Goal: Obtain resource: Download file/media

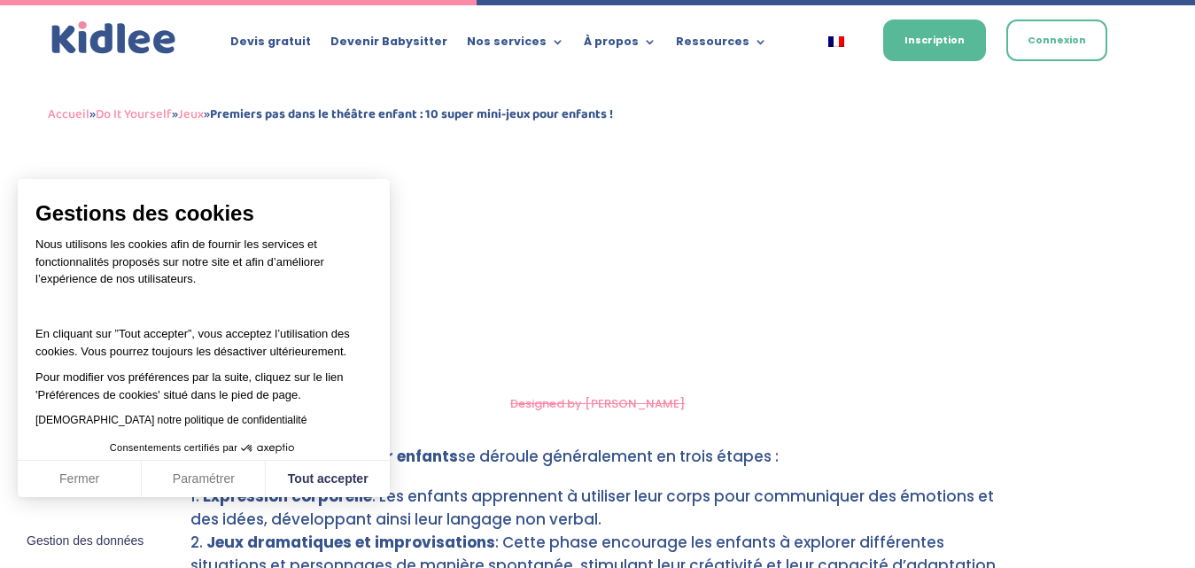
scroll to position [3114, 0]
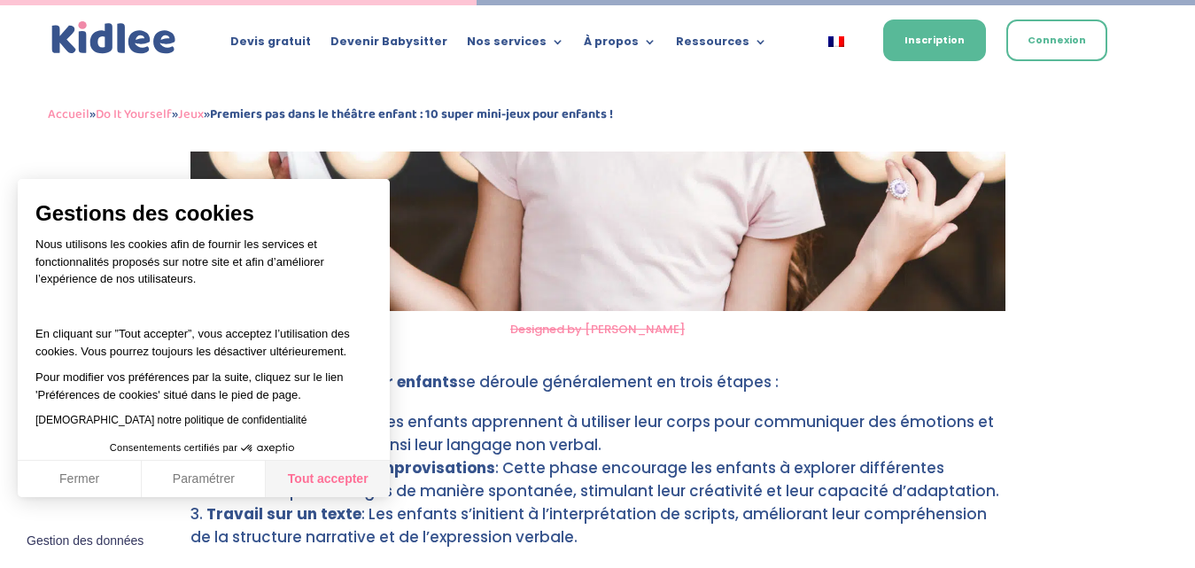
click at [311, 473] on button "Tout accepter" at bounding box center [328, 479] width 124 height 37
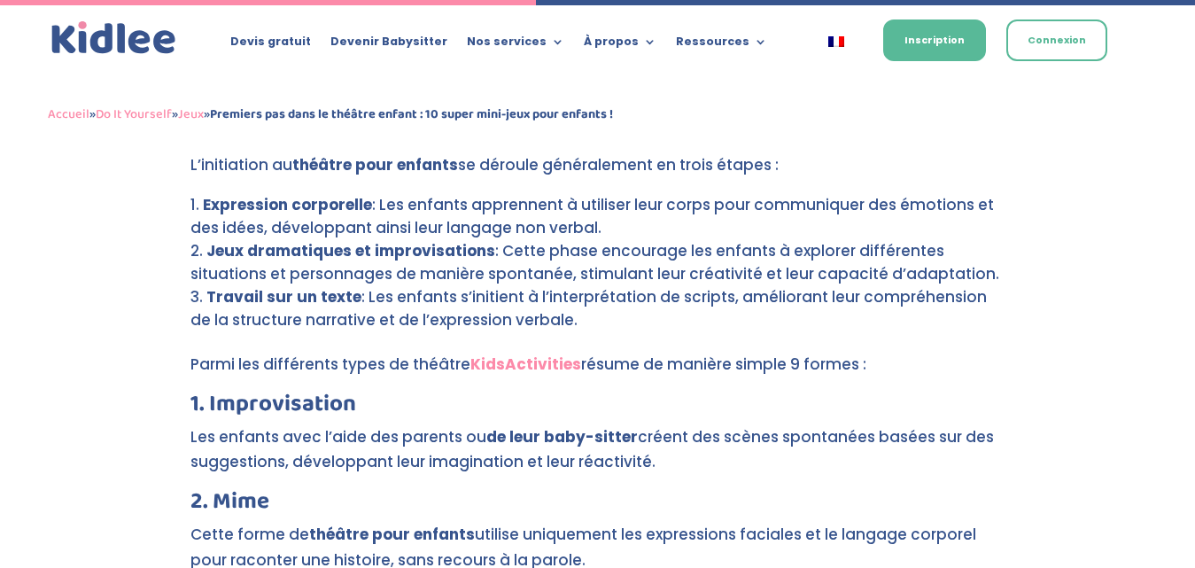
scroll to position [3499, 0]
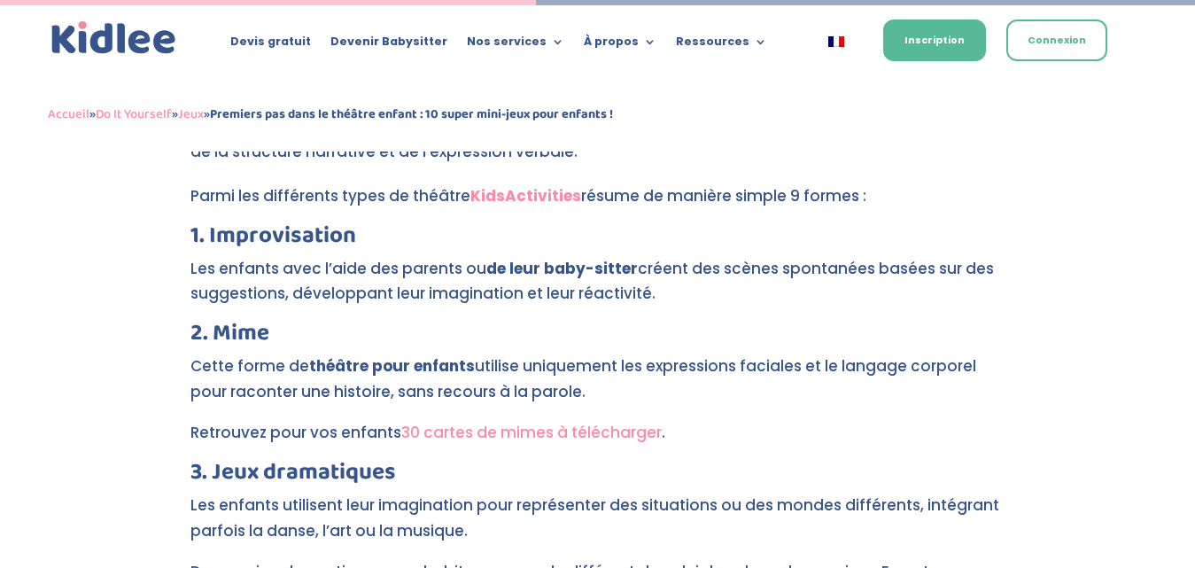
click at [496, 422] on link "30 cartes de mimes à télécharger" at bounding box center [531, 432] width 260 height 21
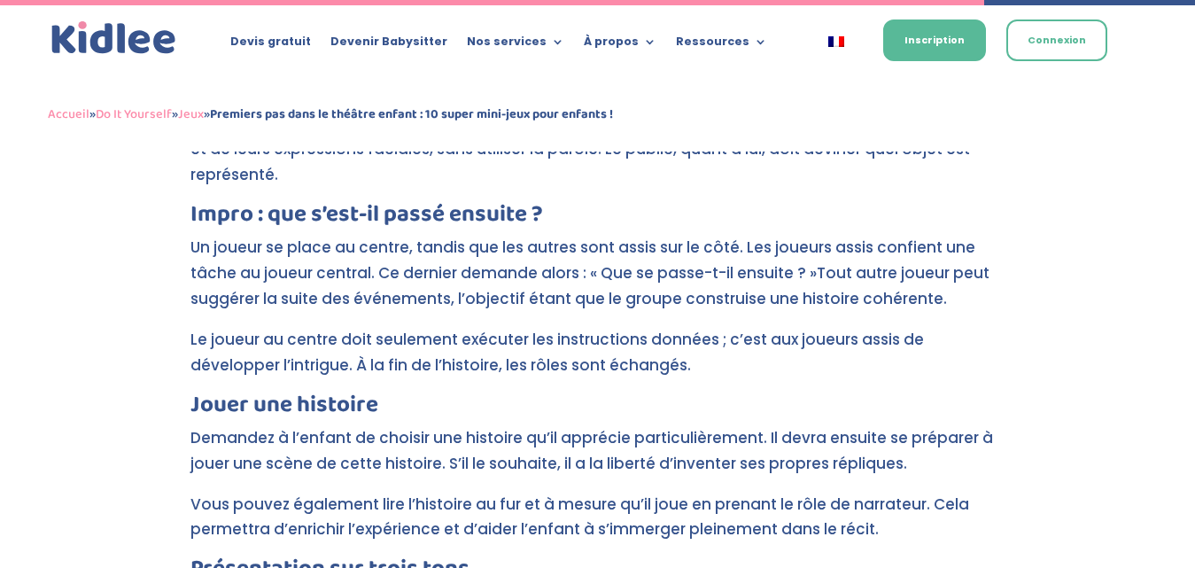
scroll to position [6423, 0]
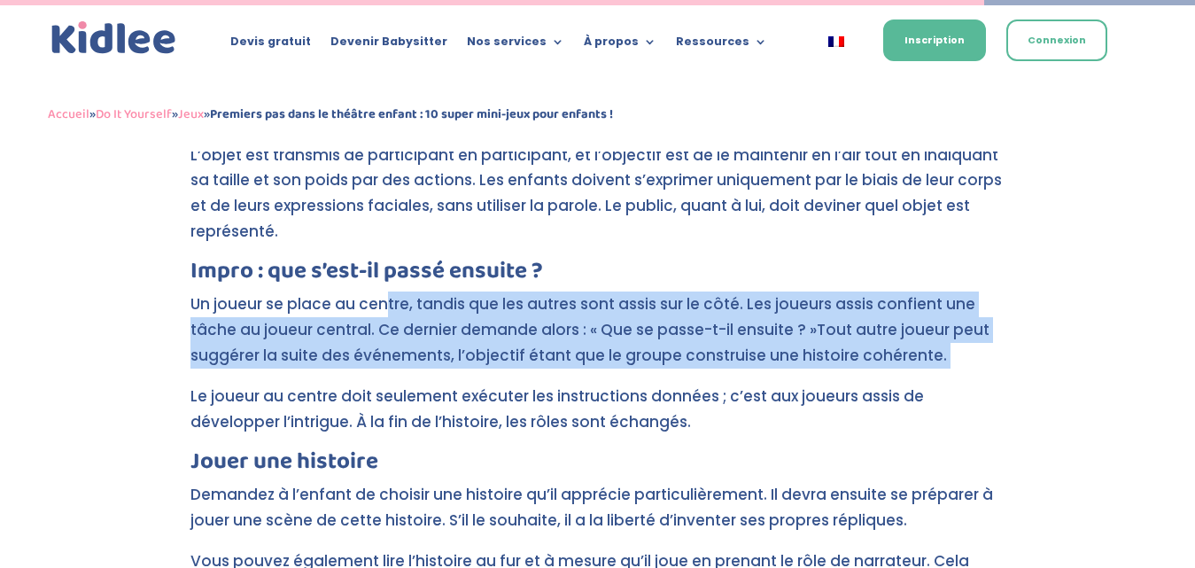
drag, startPoint x: 384, startPoint y: 203, endPoint x: 193, endPoint y: 294, distance: 211.9
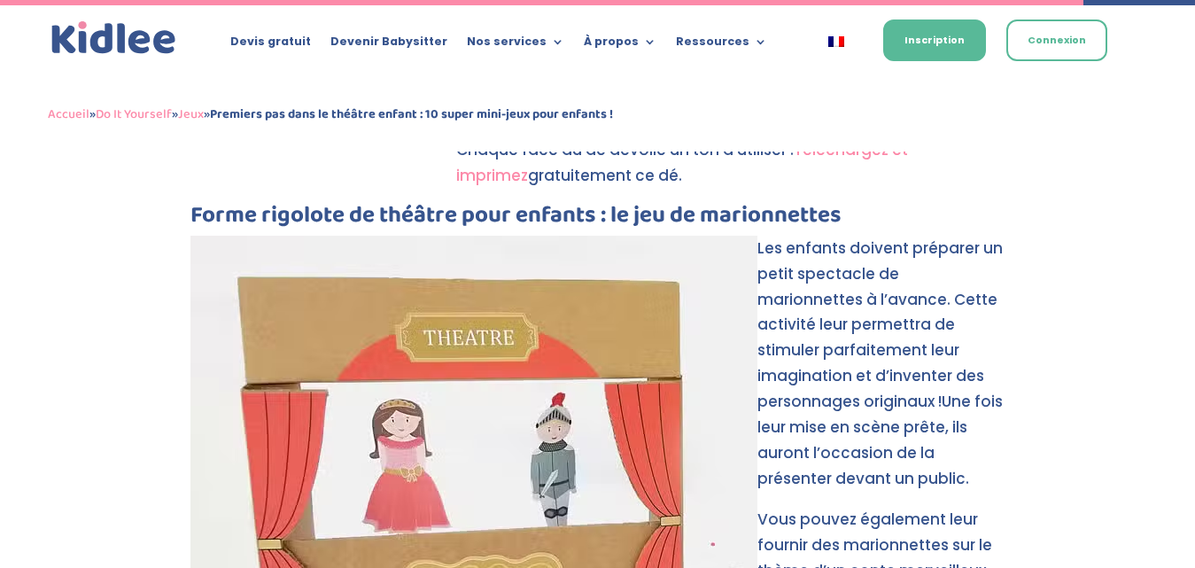
scroll to position [7064, 0]
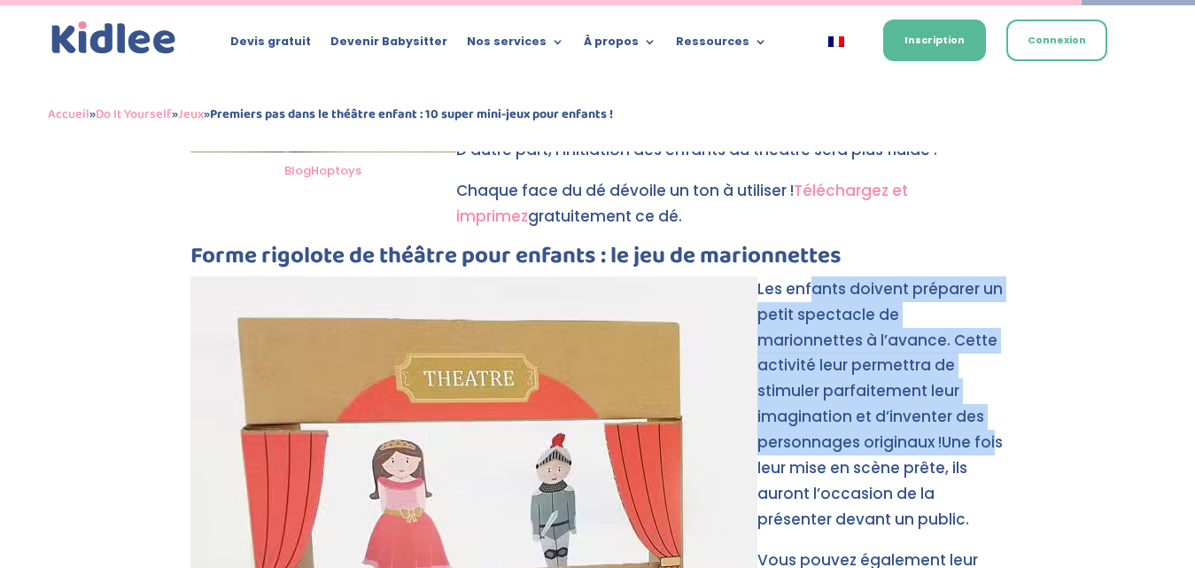
drag, startPoint x: 813, startPoint y: 184, endPoint x: 889, endPoint y: 347, distance: 179.9
click at [889, 347] on p "Les enfants doivent préparer un petit spectacle de marionnettes à l’avance. Cet…" at bounding box center [597, 411] width 815 height 271
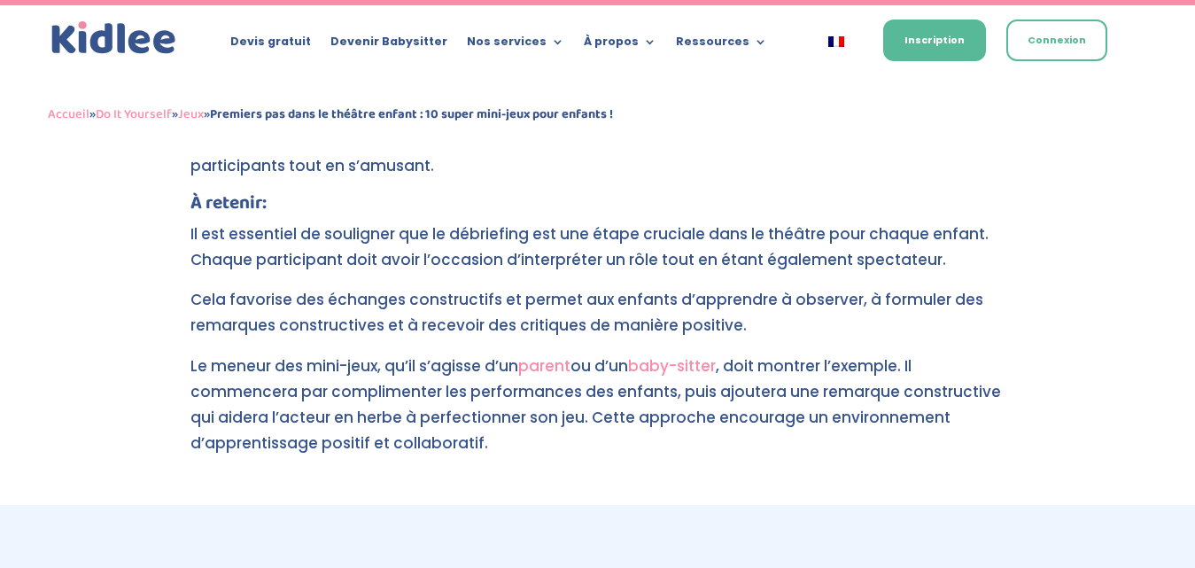
scroll to position [8067, 0]
